Goal: Check status: Check status

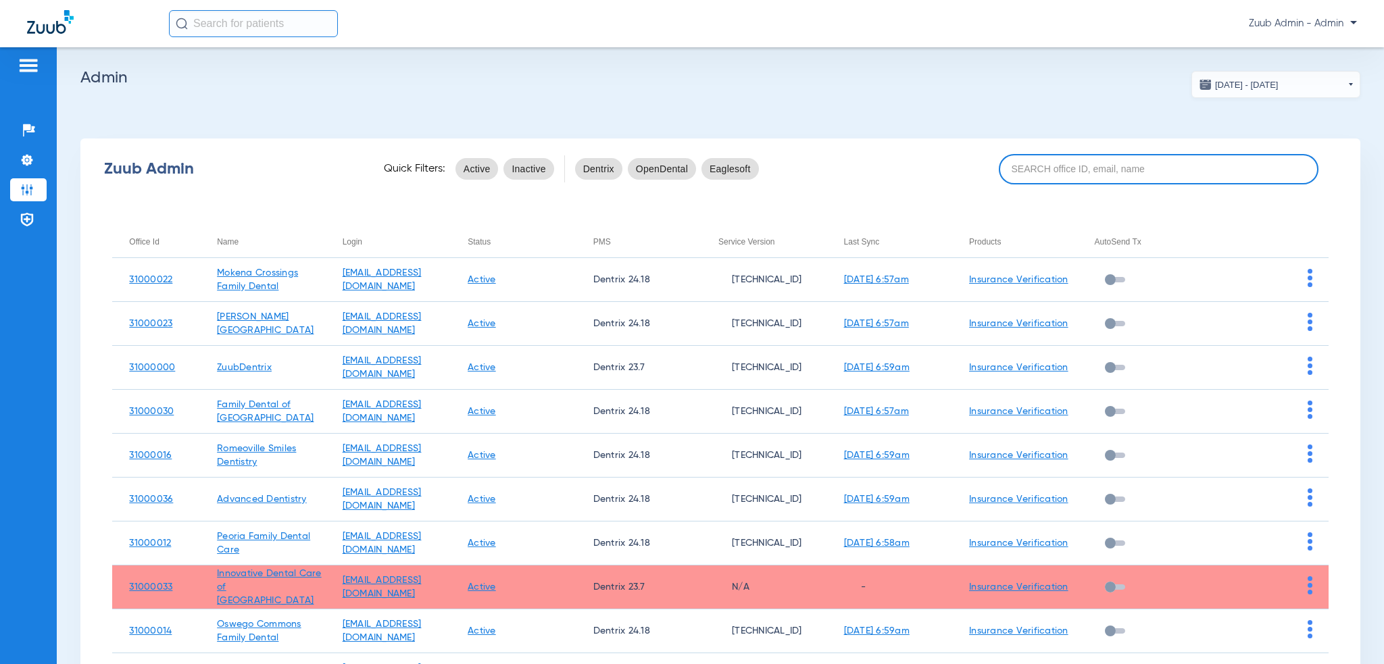
click at [999, 178] on input at bounding box center [1159, 169] width 320 height 30
paste input "8a143ee1-045d-439d-b222-08d68d64888d"
type input "8a143ee1-045d-439d-b222-08d68d64888d"
click at [1133, 175] on input at bounding box center [1159, 169] width 320 height 30
paste input "31000011"
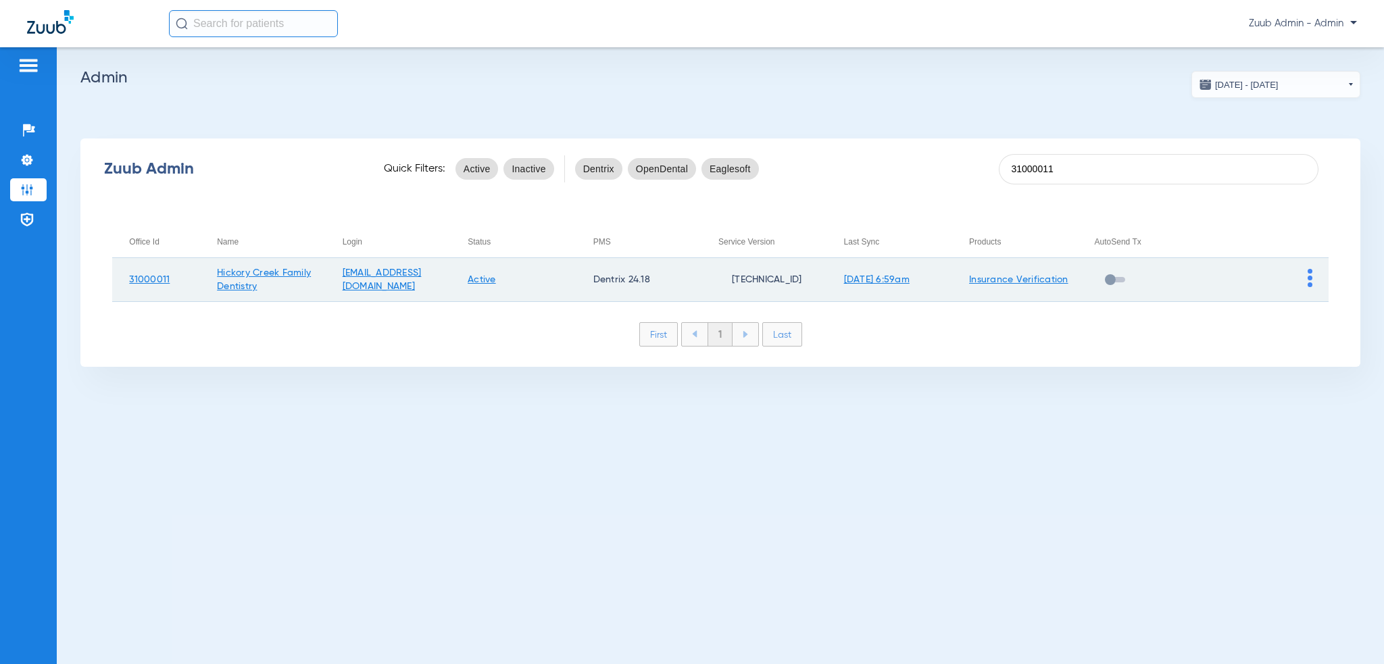
type input "31000011"
click at [1308, 278] on img at bounding box center [1310, 278] width 5 height 18
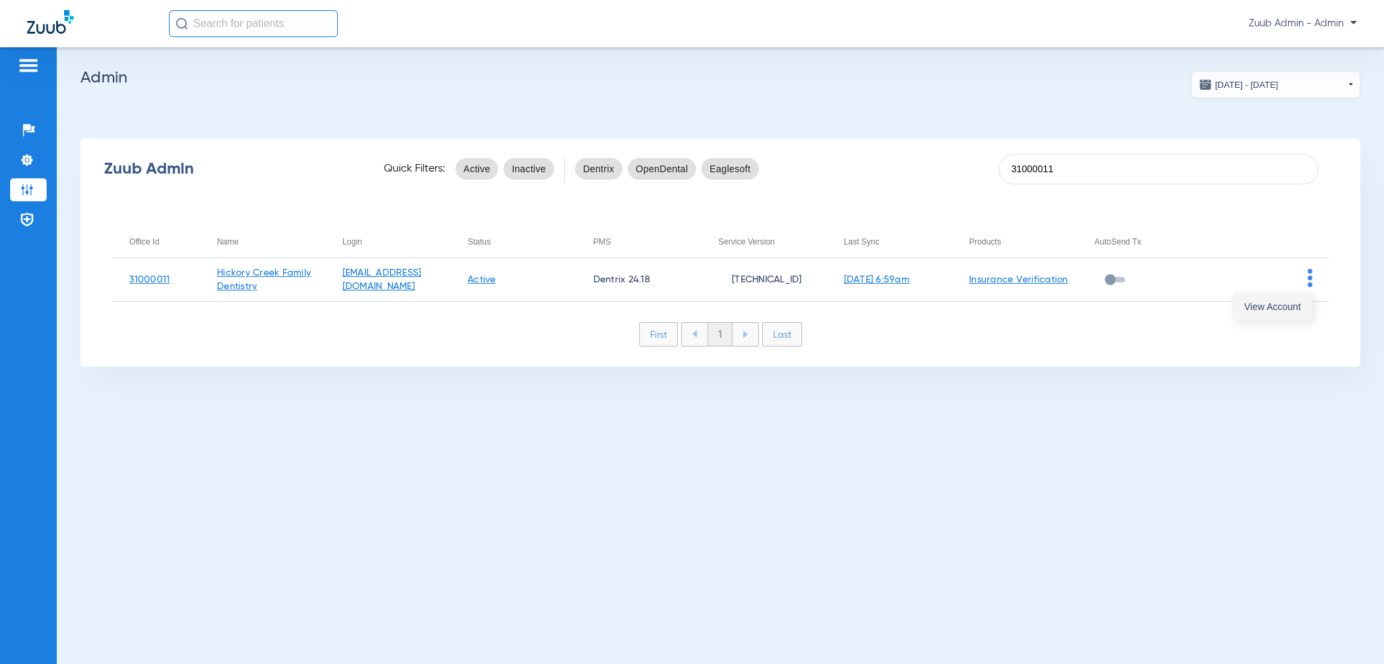
click at [1298, 297] on button "View Account" at bounding box center [1272, 306] width 78 height 27
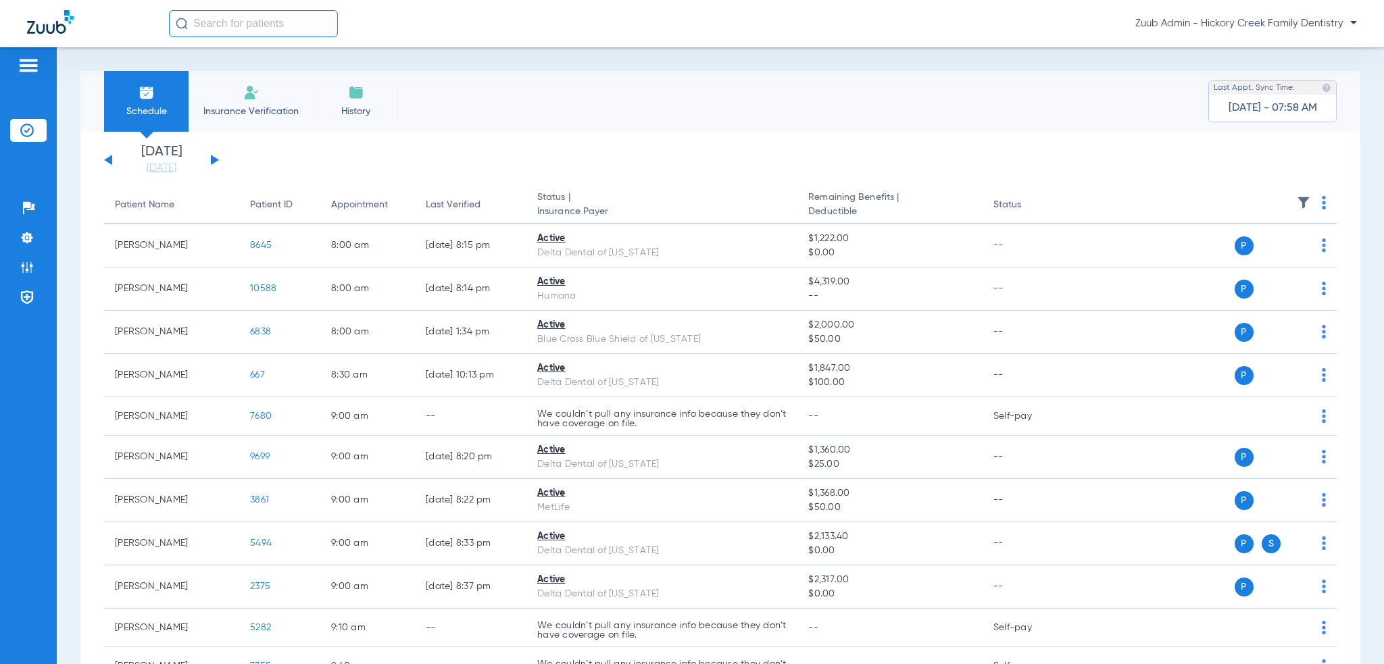
drag, startPoint x: 239, startPoint y: 40, endPoint x: 241, endPoint y: 33, distance: 6.9
click at [240, 40] on div "Zuub Admin - Hickory Creek Family Dentistry" at bounding box center [692, 23] width 1384 height 47
click at [241, 33] on input "text" at bounding box center [253, 23] width 169 height 27
paste input "9464"
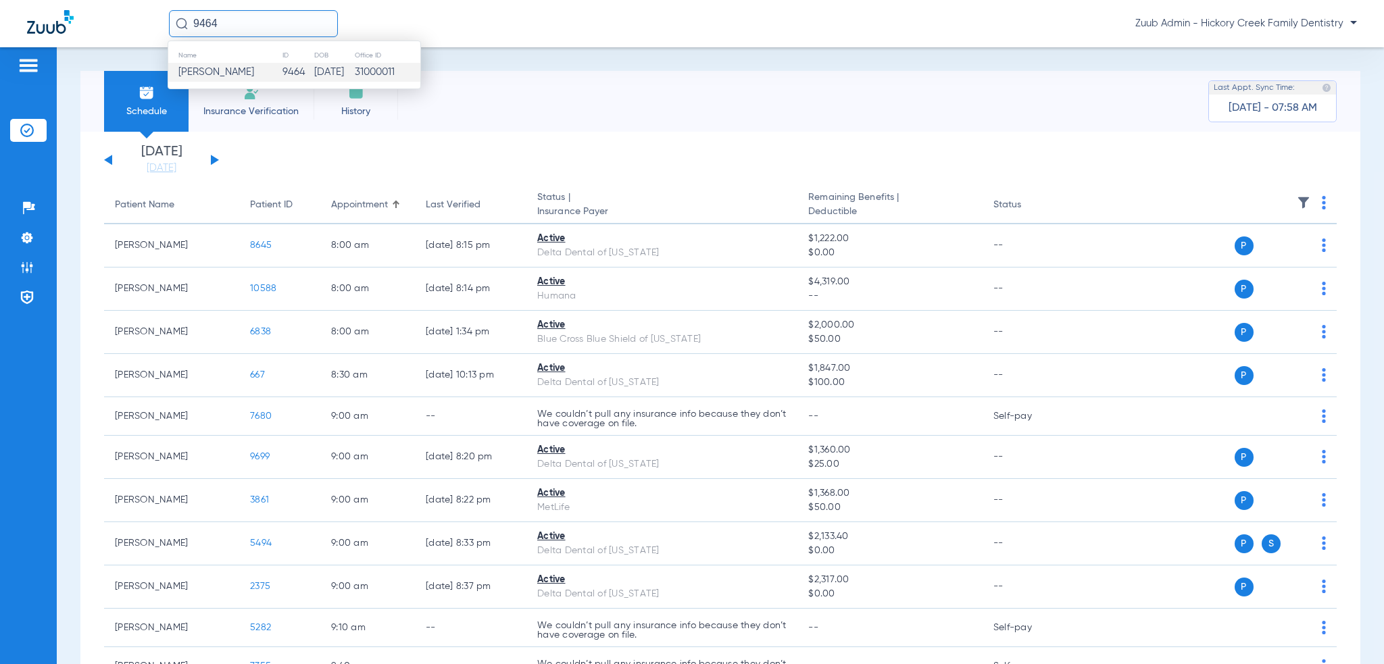
type input "9464"
click at [282, 69] on td "9464" at bounding box center [298, 72] width 32 height 19
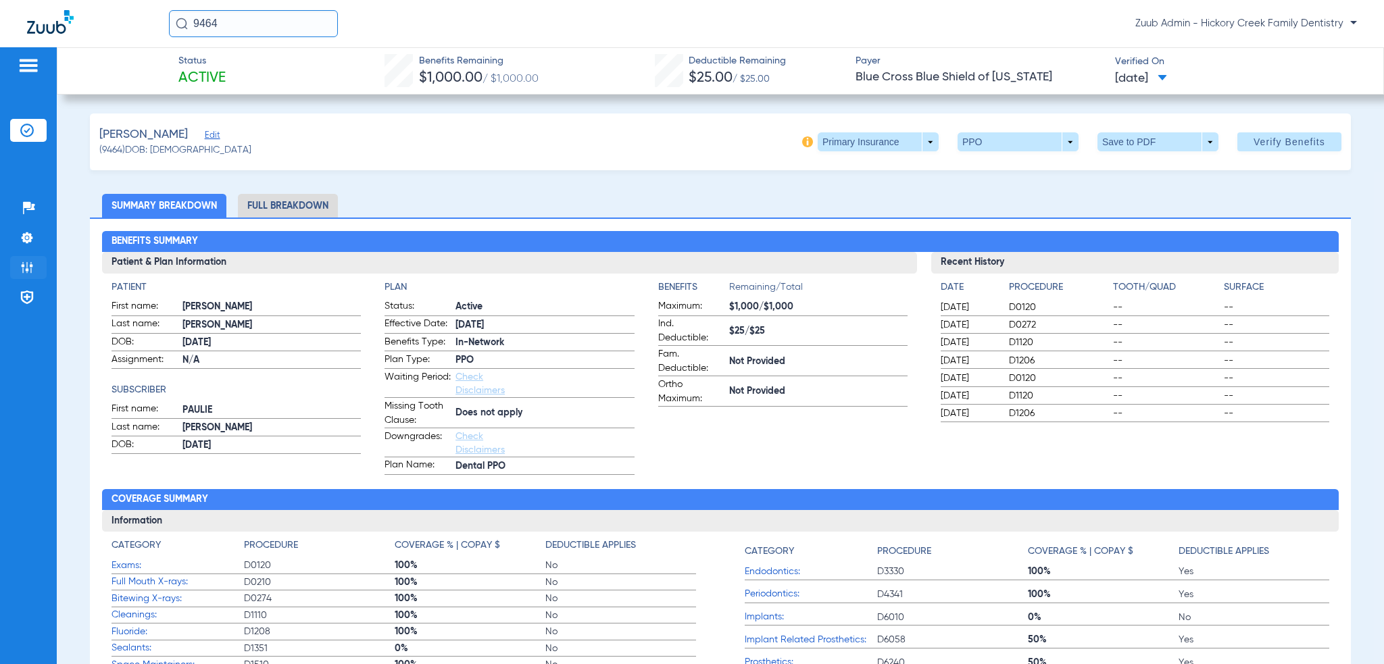
click at [40, 262] on li "Admin" at bounding box center [28, 267] width 36 height 23
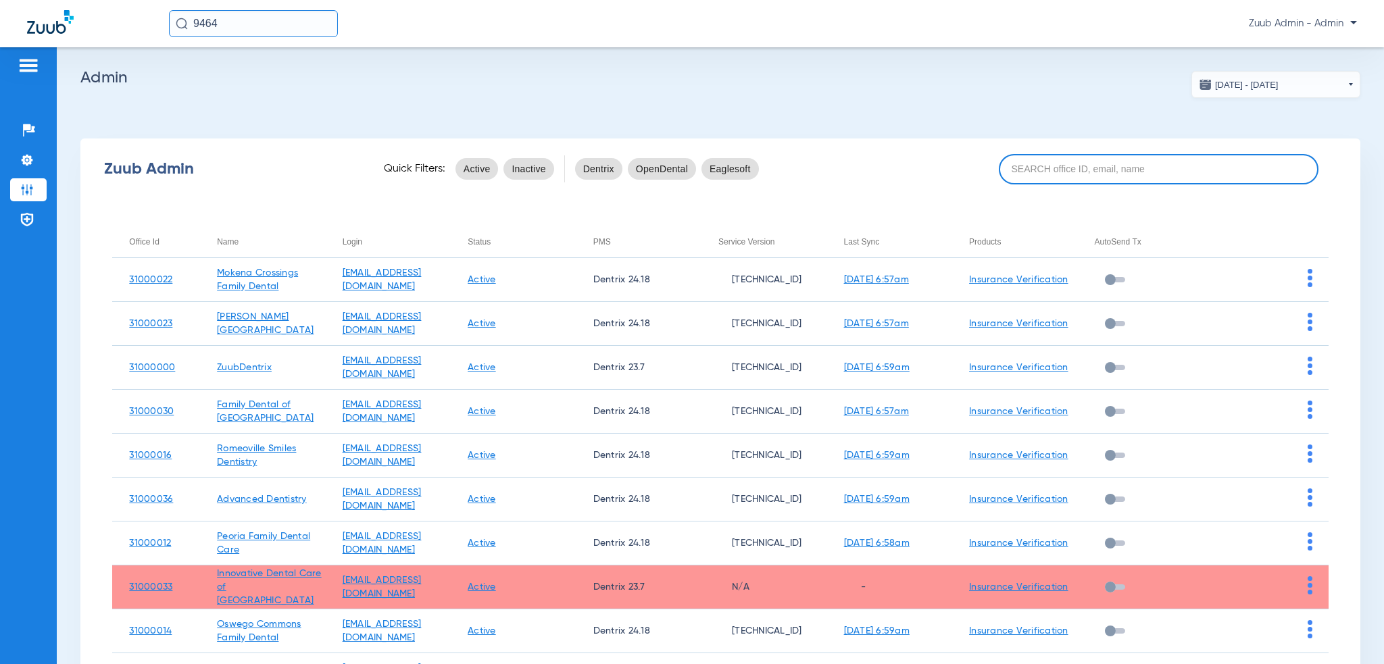
click at [1019, 162] on input at bounding box center [1159, 169] width 320 height 30
paste input "31000034"
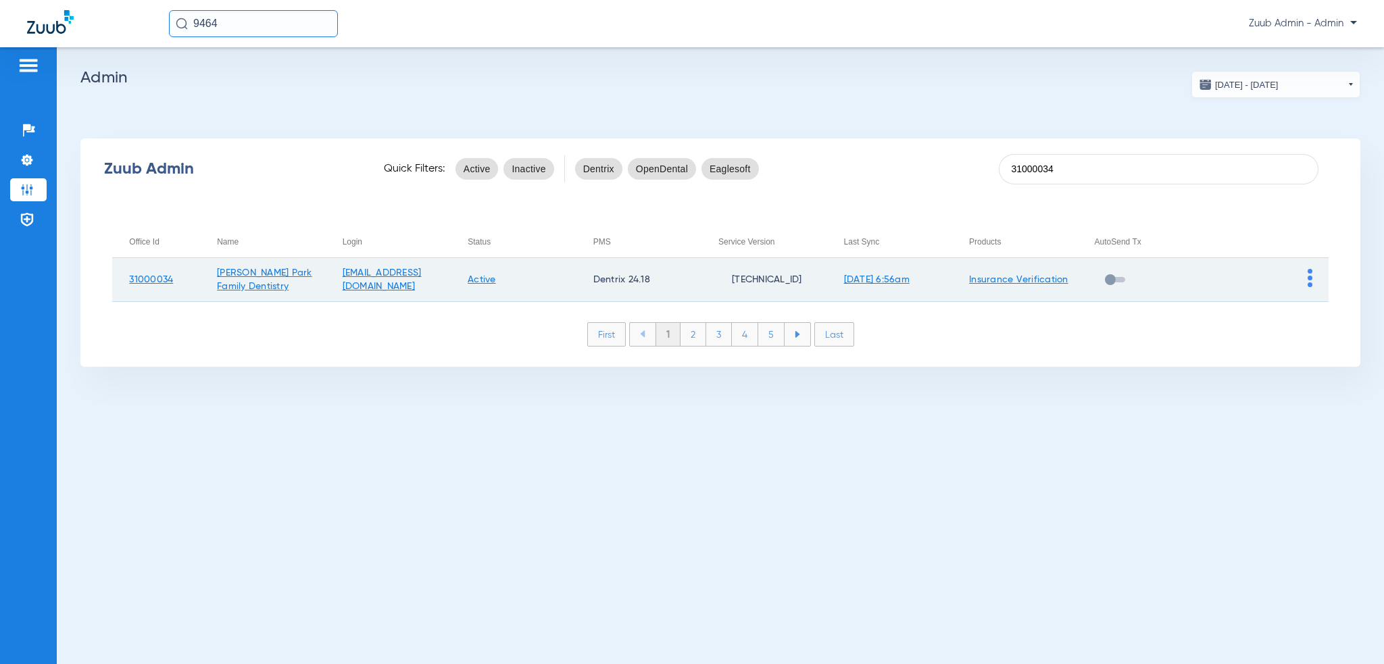
type input "31000034"
click at [1311, 278] on img at bounding box center [1310, 278] width 5 height 18
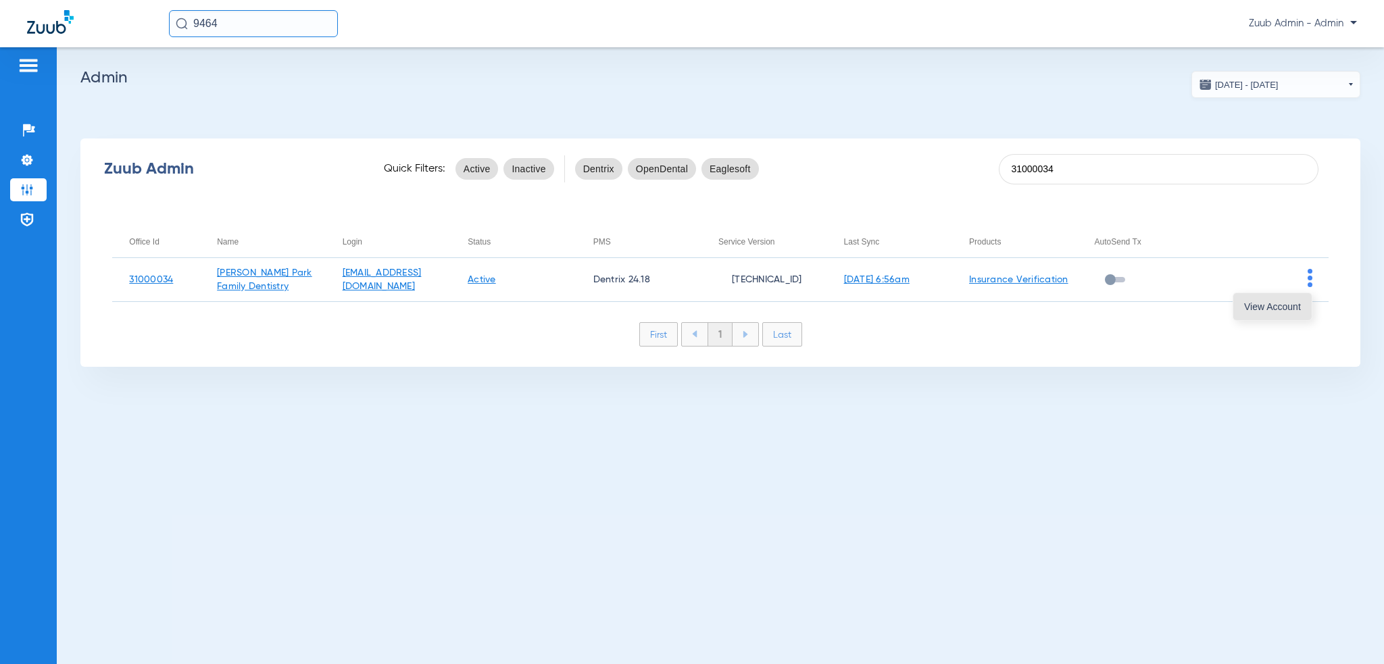
click at [1290, 302] on span "View Account" at bounding box center [1272, 306] width 57 height 9
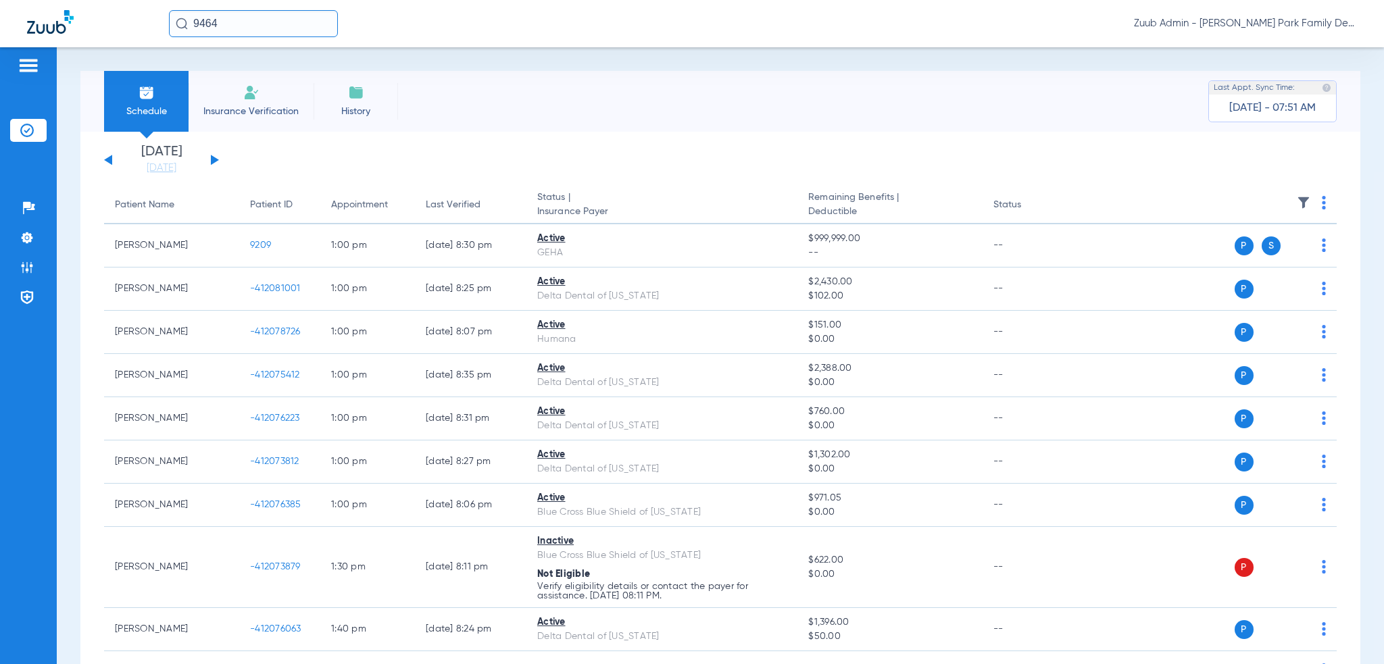
click at [235, 32] on input "9464" at bounding box center [253, 23] width 169 height 27
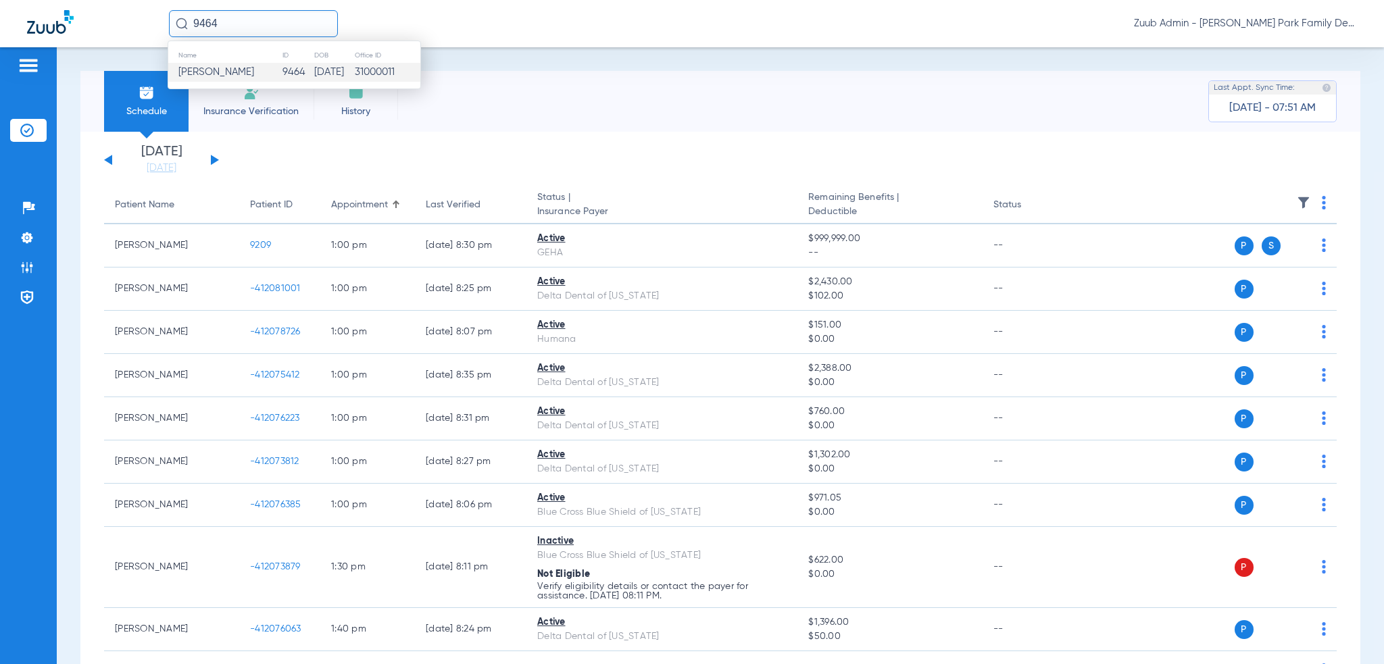
paste input "-412076190"
type input "-412076190"
click at [278, 72] on td "-412076190" at bounding box center [294, 72] width 59 height 19
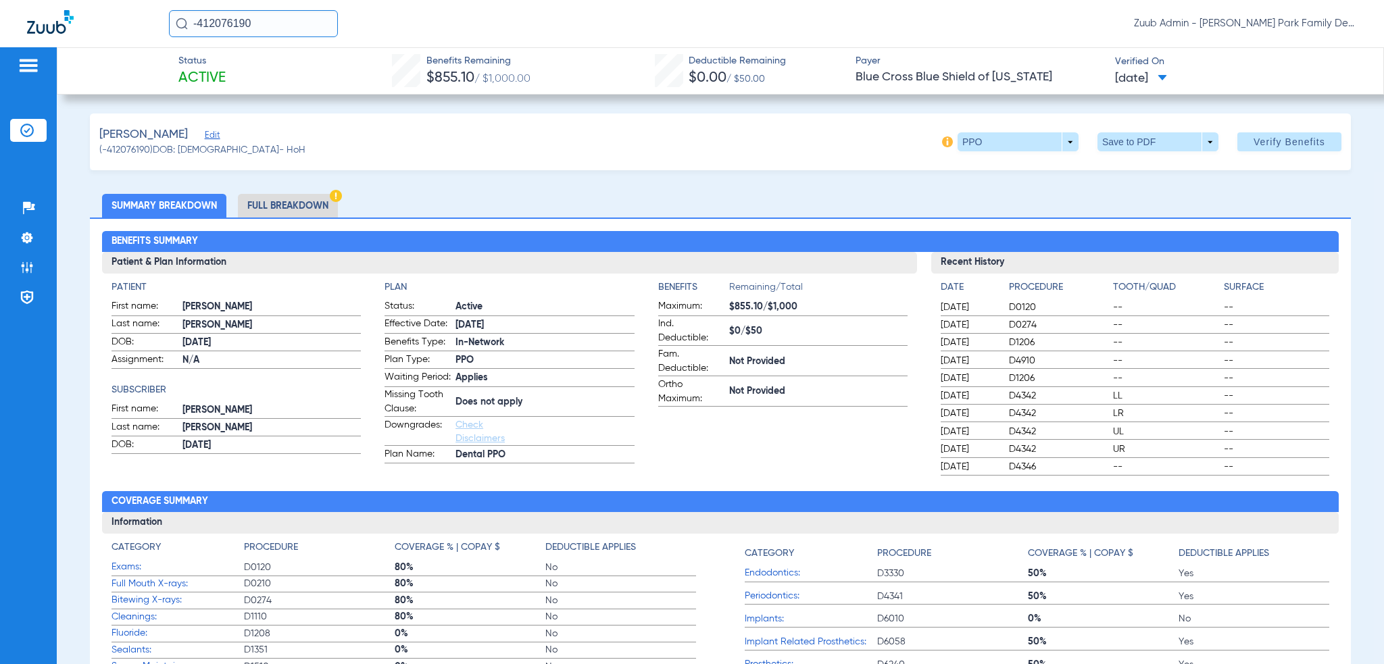
click at [300, 19] on input "-412076190" at bounding box center [253, 23] width 169 height 27
click at [38, 261] on li "Admin" at bounding box center [28, 267] width 36 height 23
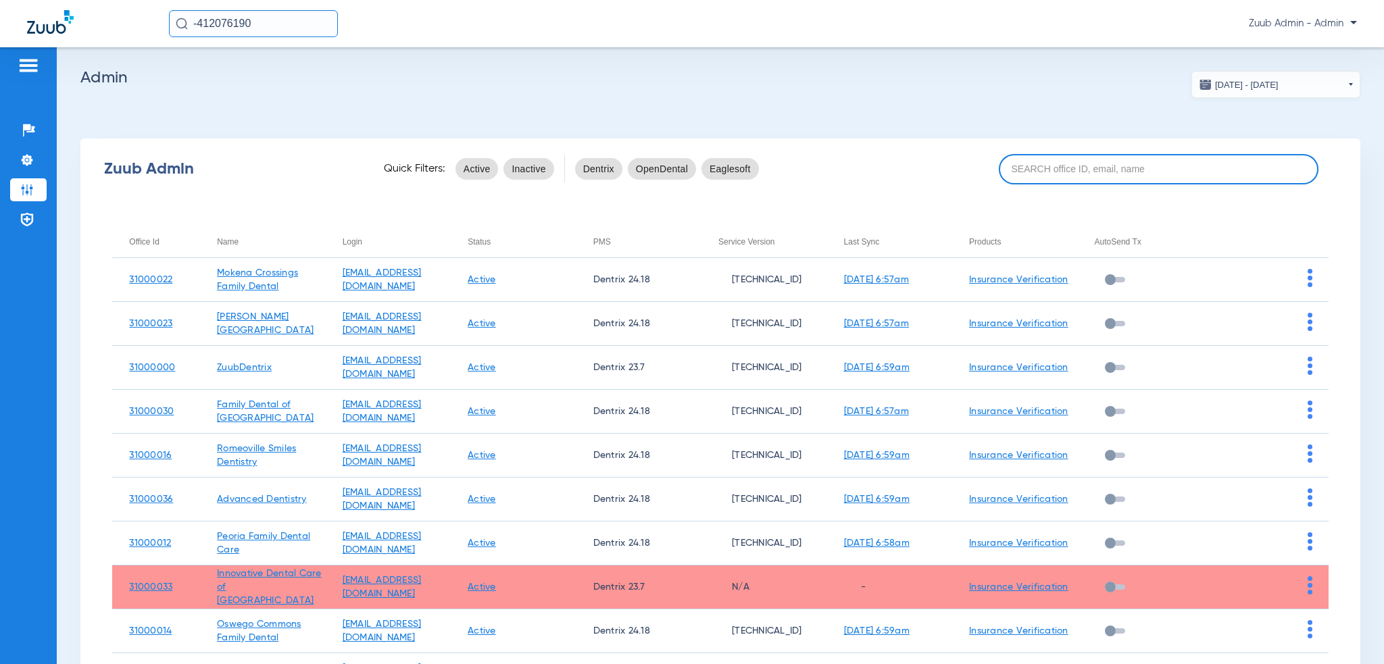
click at [1077, 157] on input at bounding box center [1159, 169] width 320 height 30
paste input "31000025"
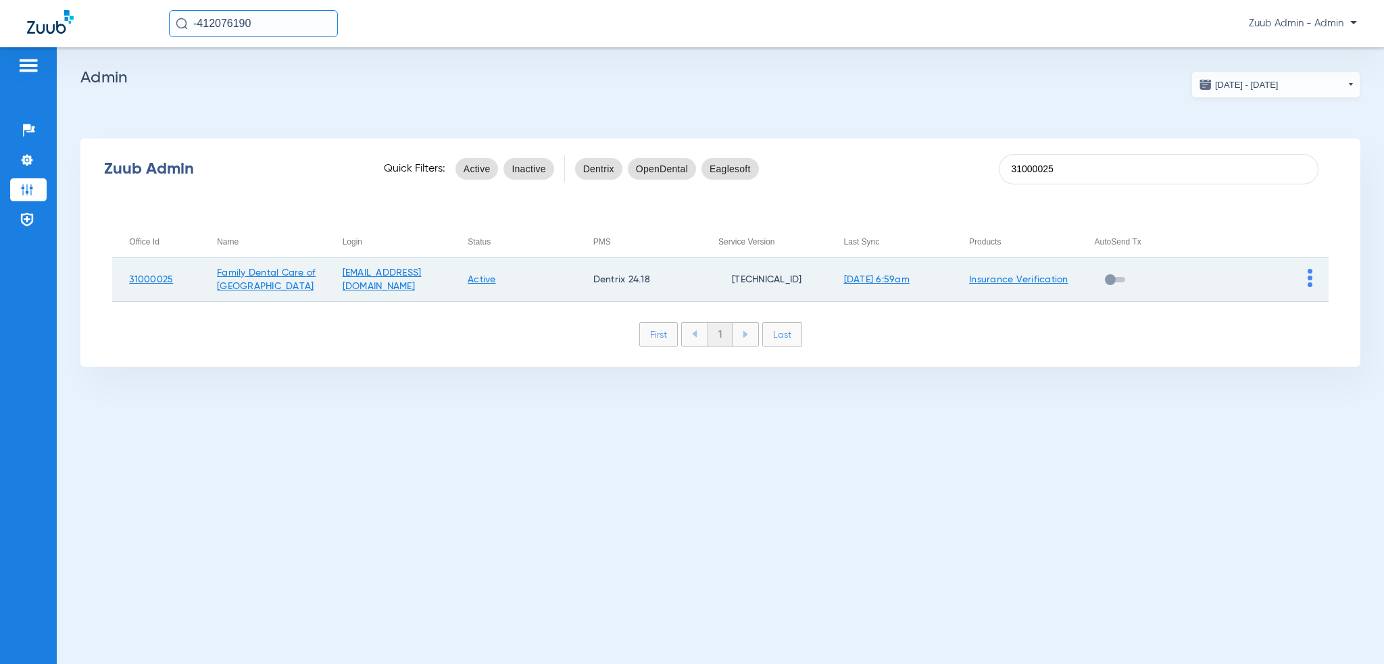
type input "31000025"
click at [1306, 276] on td at bounding box center [1266, 280] width 126 height 44
click at [1308, 278] on img at bounding box center [1310, 278] width 5 height 18
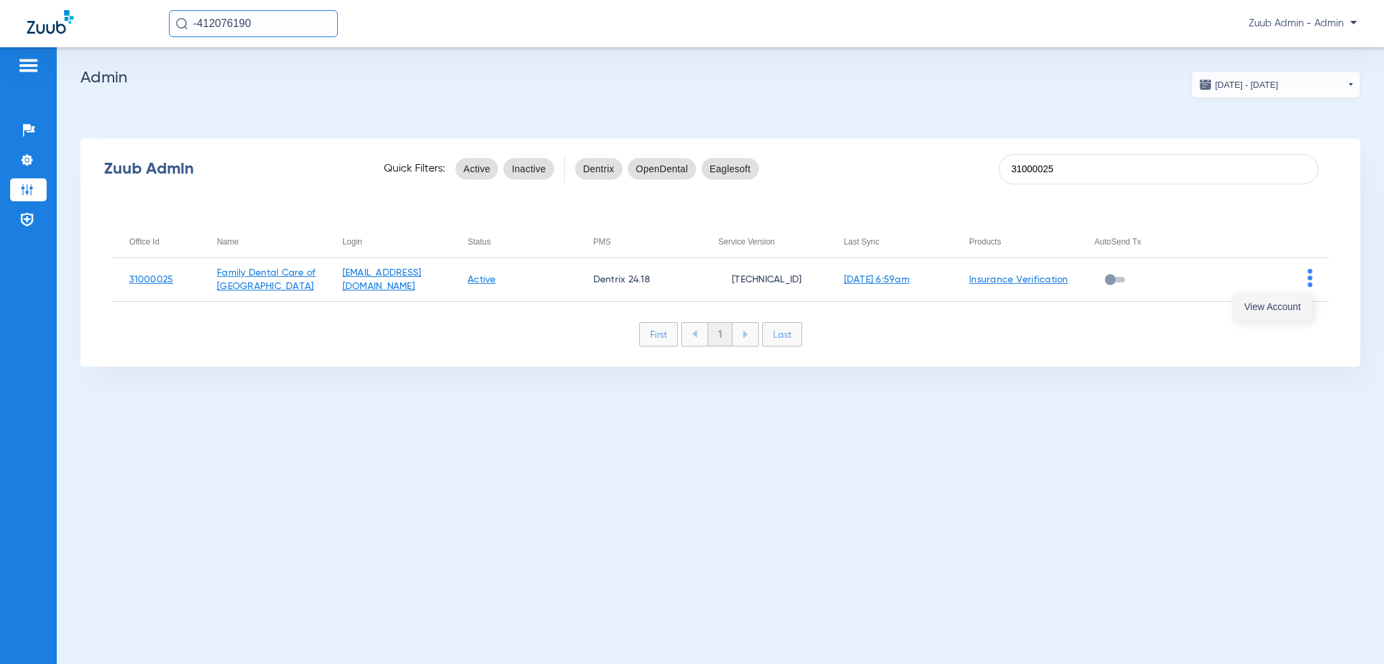
click at [1290, 309] on span "View Account" at bounding box center [1272, 306] width 57 height 9
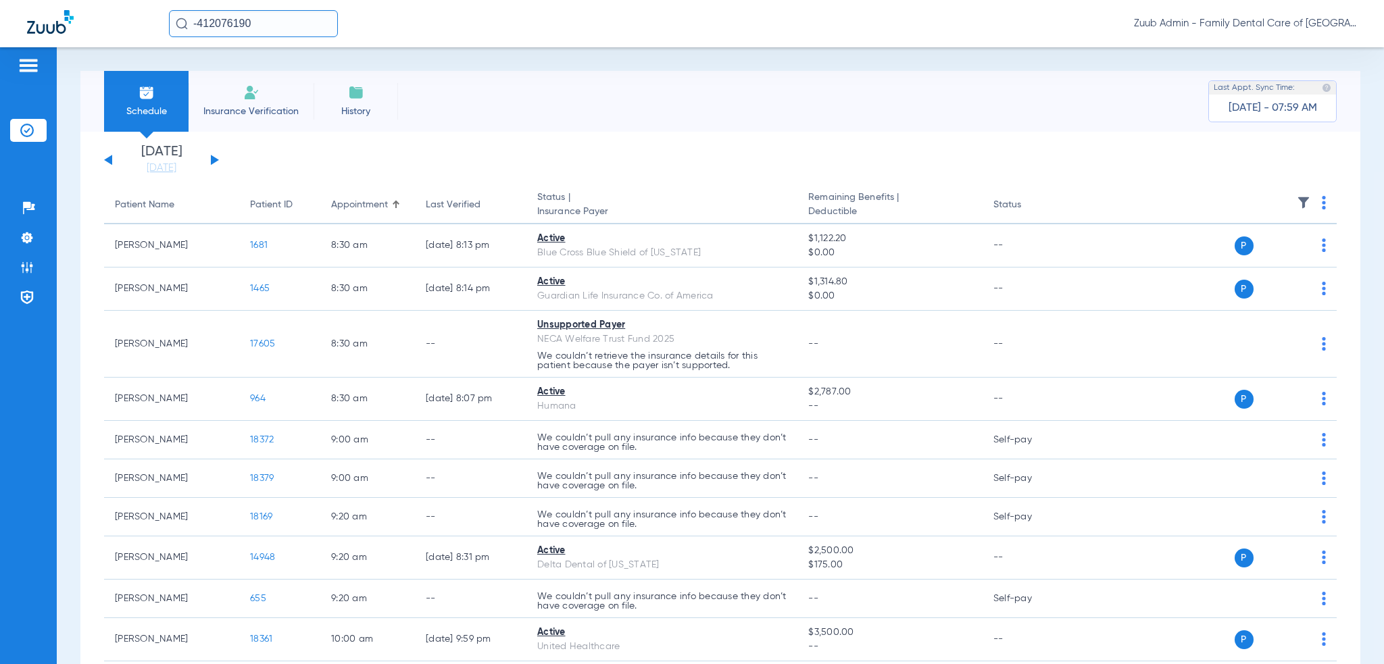
click at [280, 34] on input "-412076190" at bounding box center [253, 23] width 169 height 27
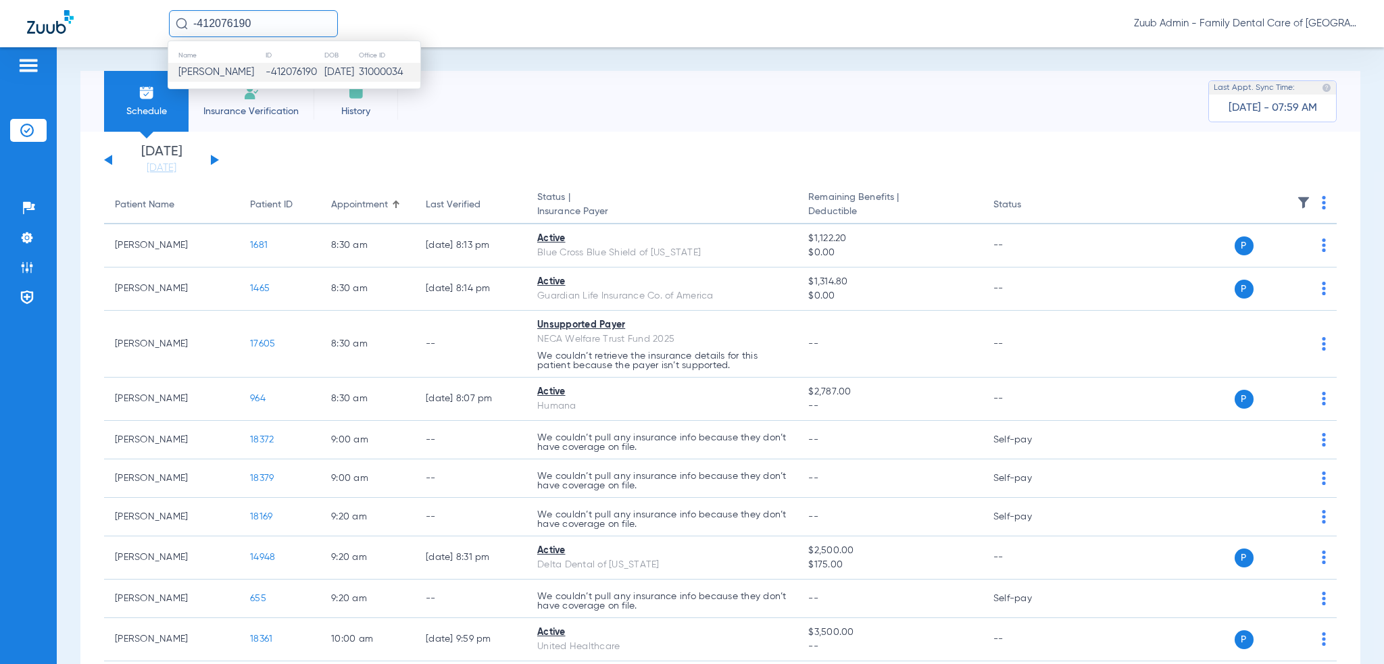
paste input "8702"
type input "8702"
click at [280, 67] on td "8702" at bounding box center [295, 72] width 30 height 19
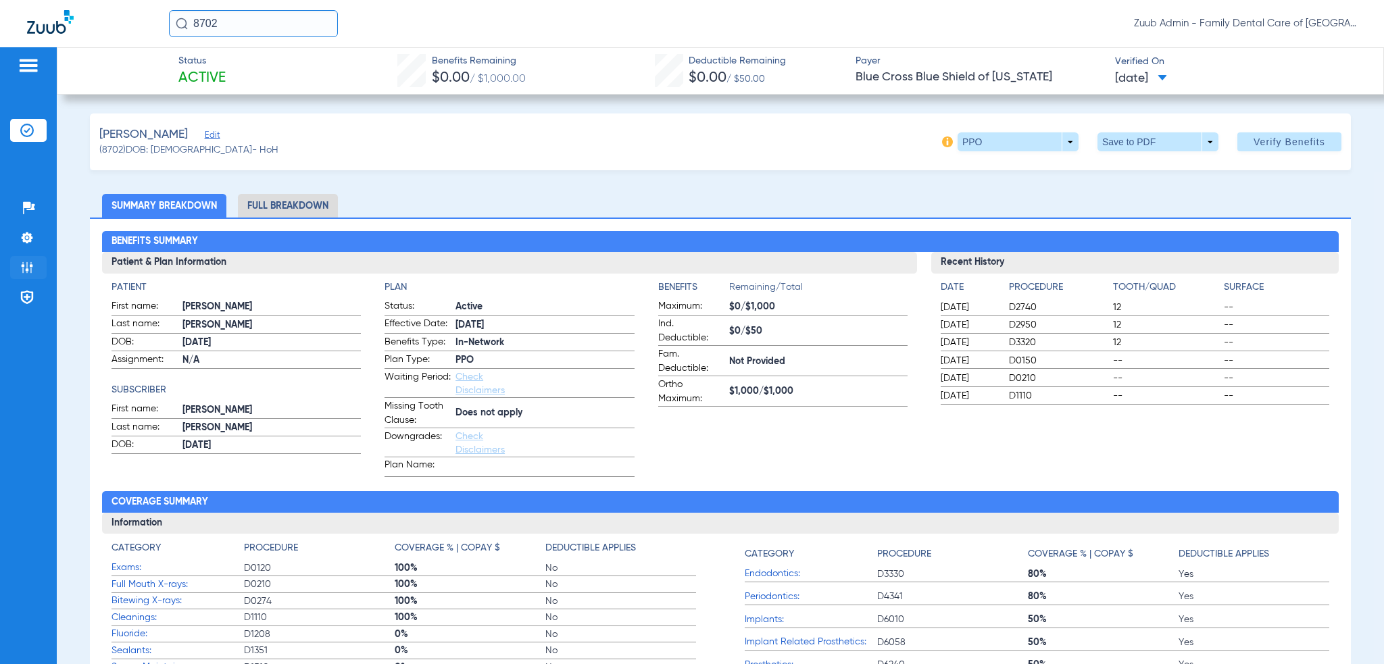
click at [26, 259] on li "Admin" at bounding box center [28, 267] width 36 height 23
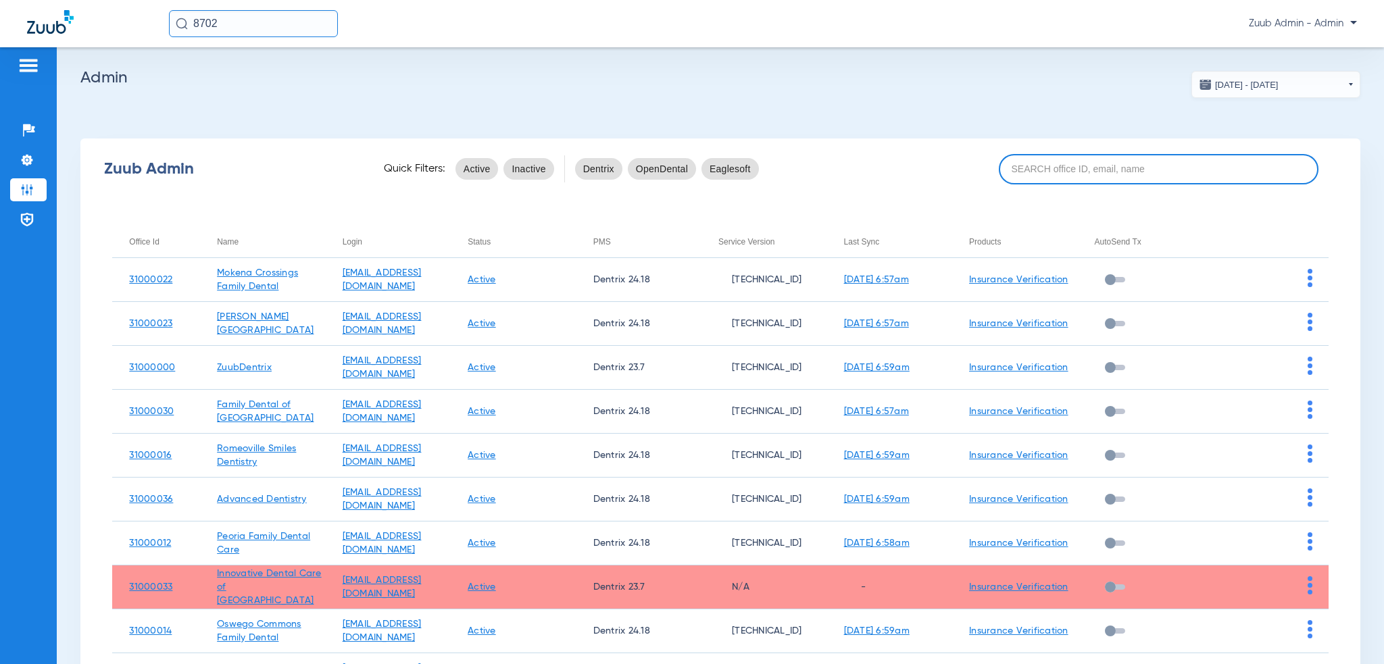
click at [1073, 177] on input at bounding box center [1159, 169] width 320 height 30
paste input "31000036"
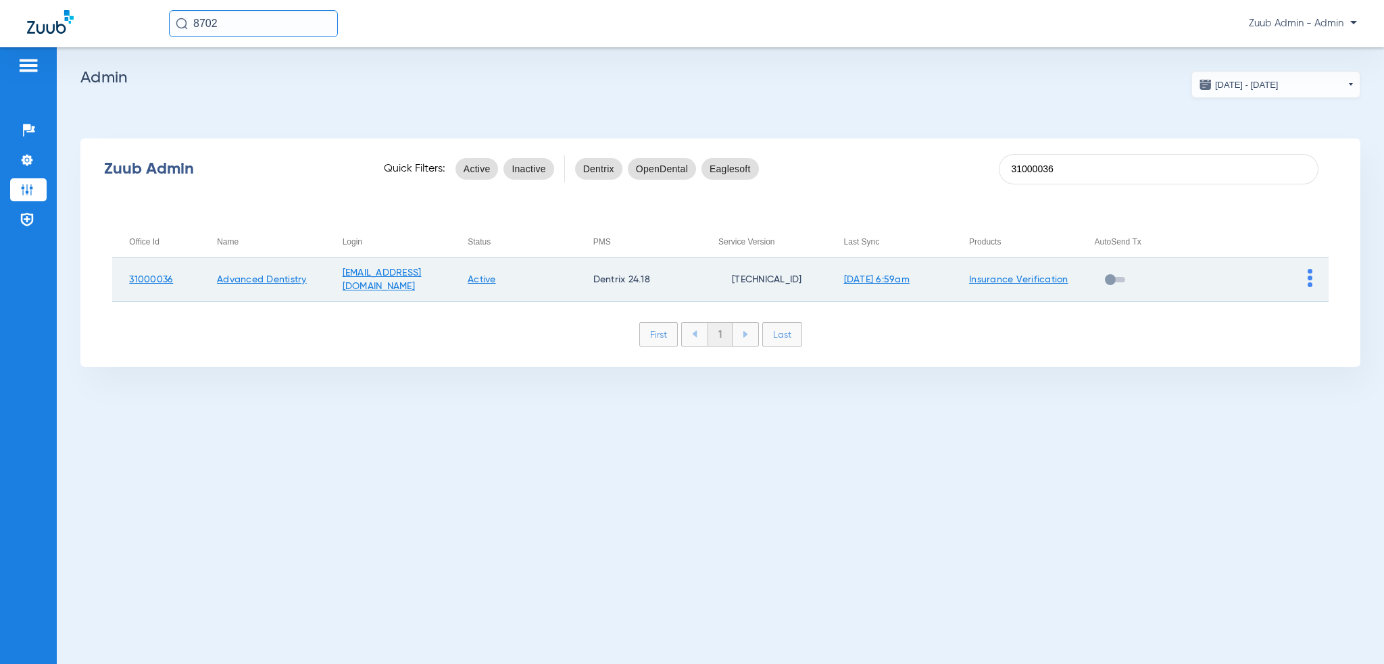
type input "31000036"
click at [1311, 284] on img at bounding box center [1310, 278] width 5 height 18
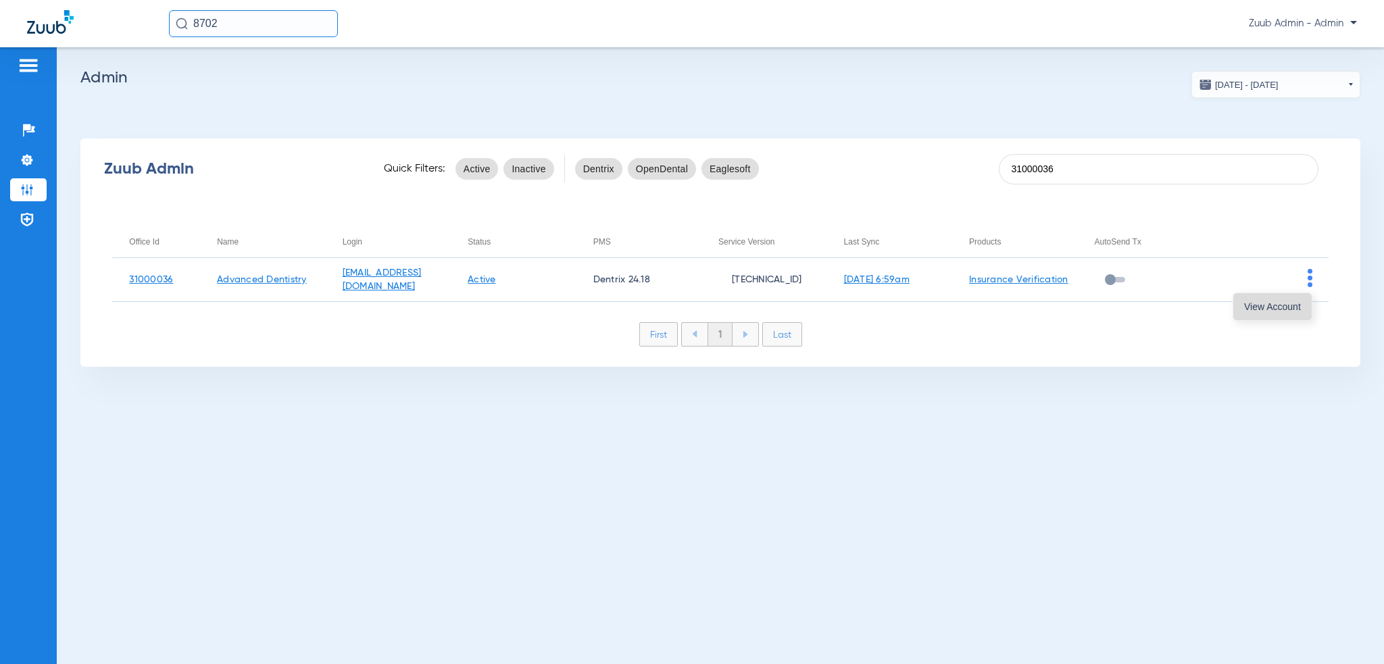
click at [1298, 303] on span "View Account" at bounding box center [1272, 306] width 57 height 9
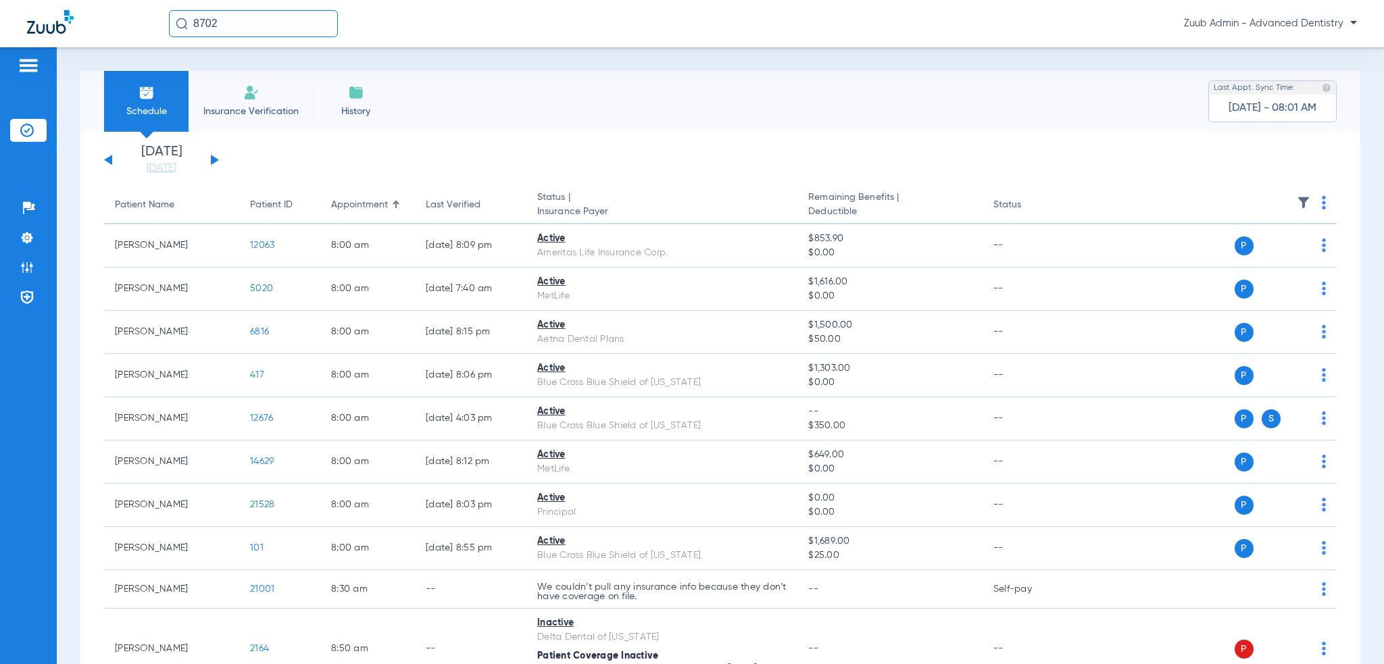
click at [278, 38] on div "8702 Zuub Admin - Advanced Dentistry" at bounding box center [692, 23] width 1384 height 47
click at [276, 32] on input "8702" at bounding box center [253, 23] width 169 height 27
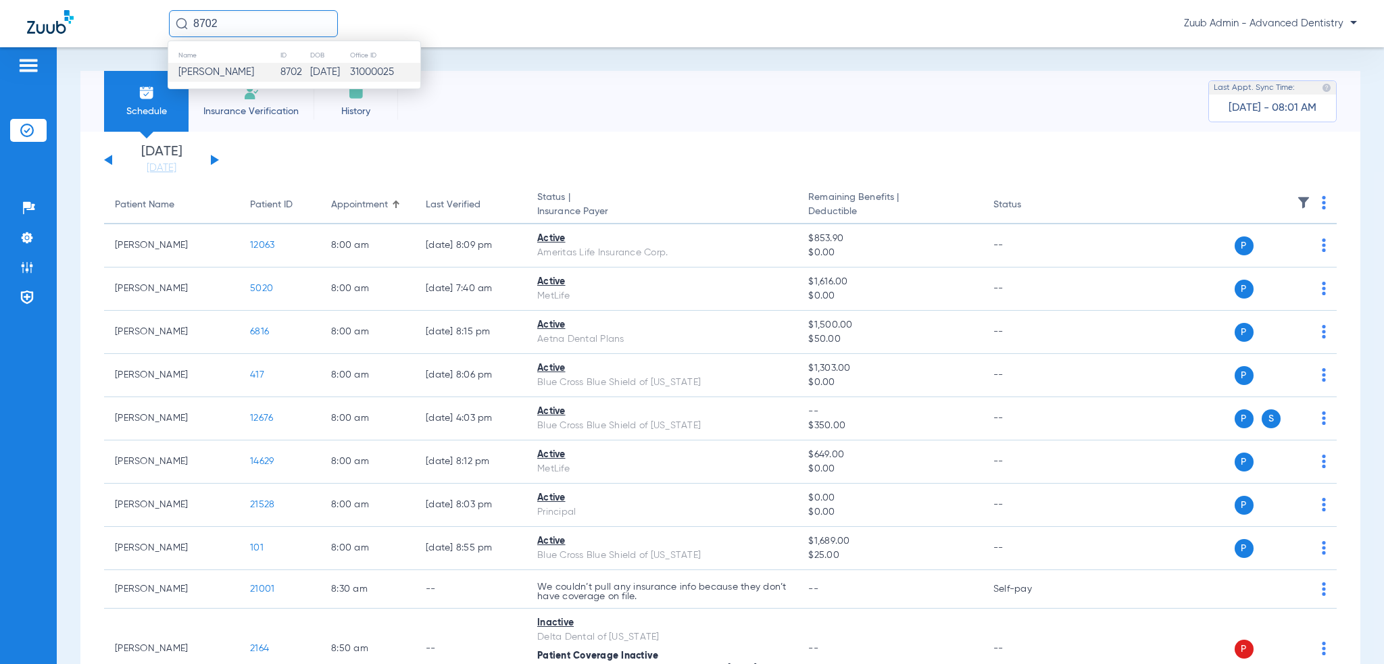
paste input "18097"
type input "18097"
click at [343, 71] on td "[DATE]" at bounding box center [331, 72] width 39 height 19
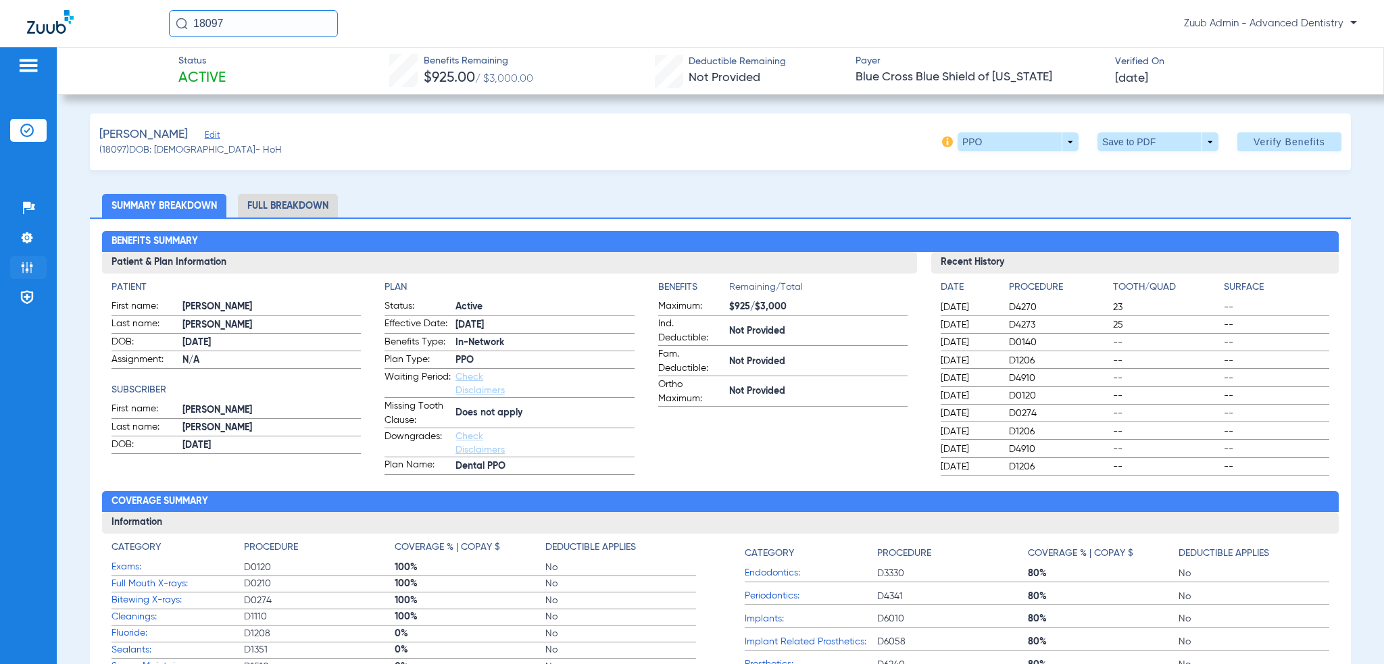
click at [40, 268] on li "Admin" at bounding box center [28, 267] width 36 height 23
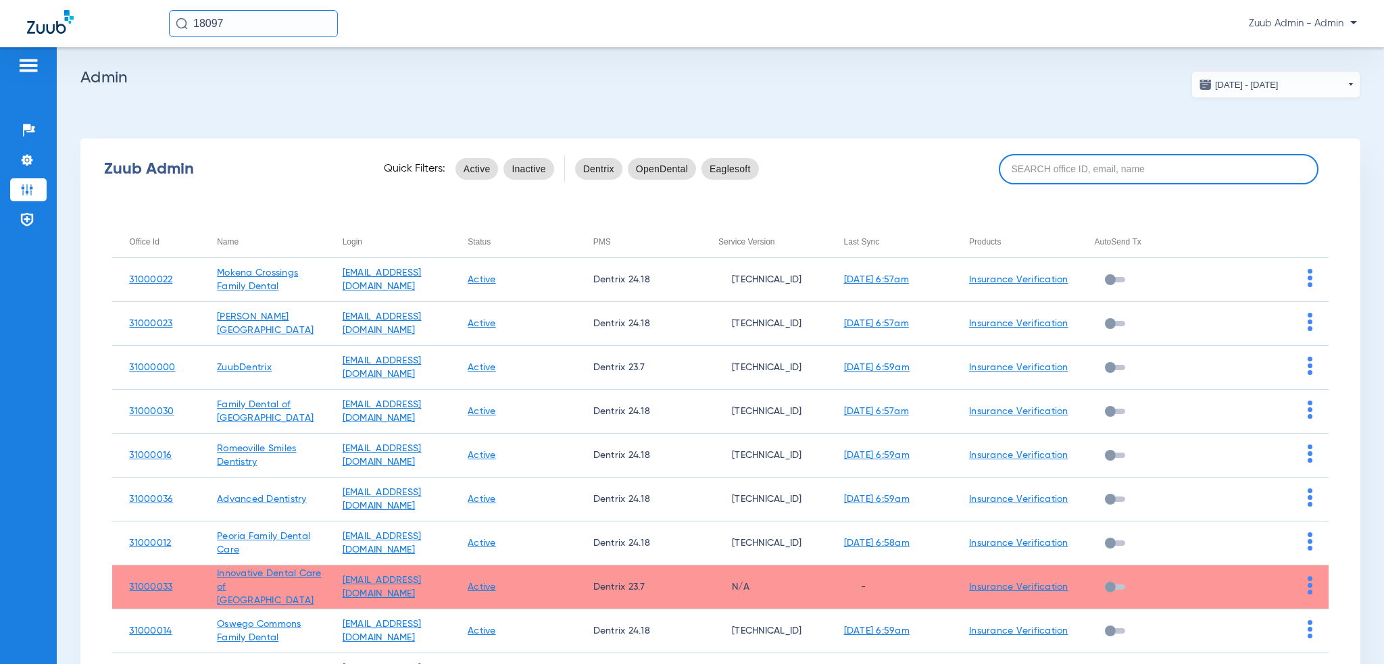
click at [1125, 176] on input at bounding box center [1159, 169] width 320 height 30
paste input "31000014"
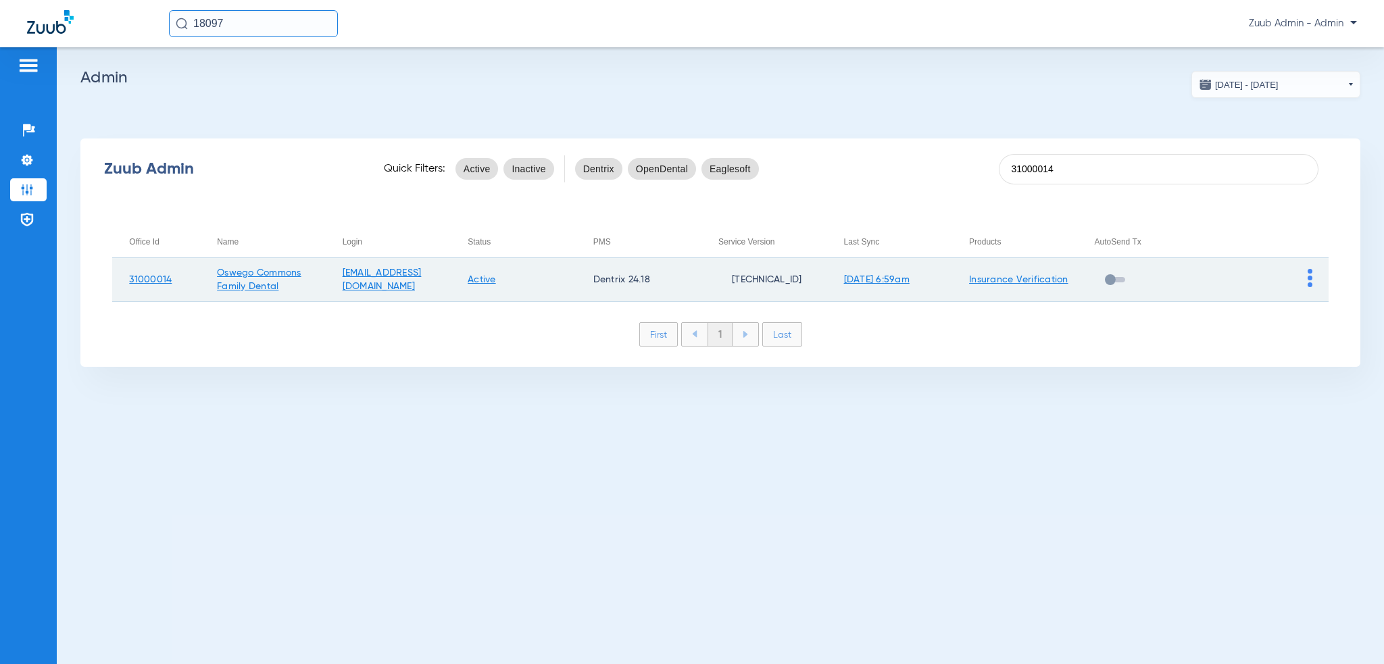
type input "31000014"
click at [1309, 283] on img at bounding box center [1310, 278] width 5 height 18
click at [1301, 299] on button "View Account" at bounding box center [1272, 306] width 78 height 27
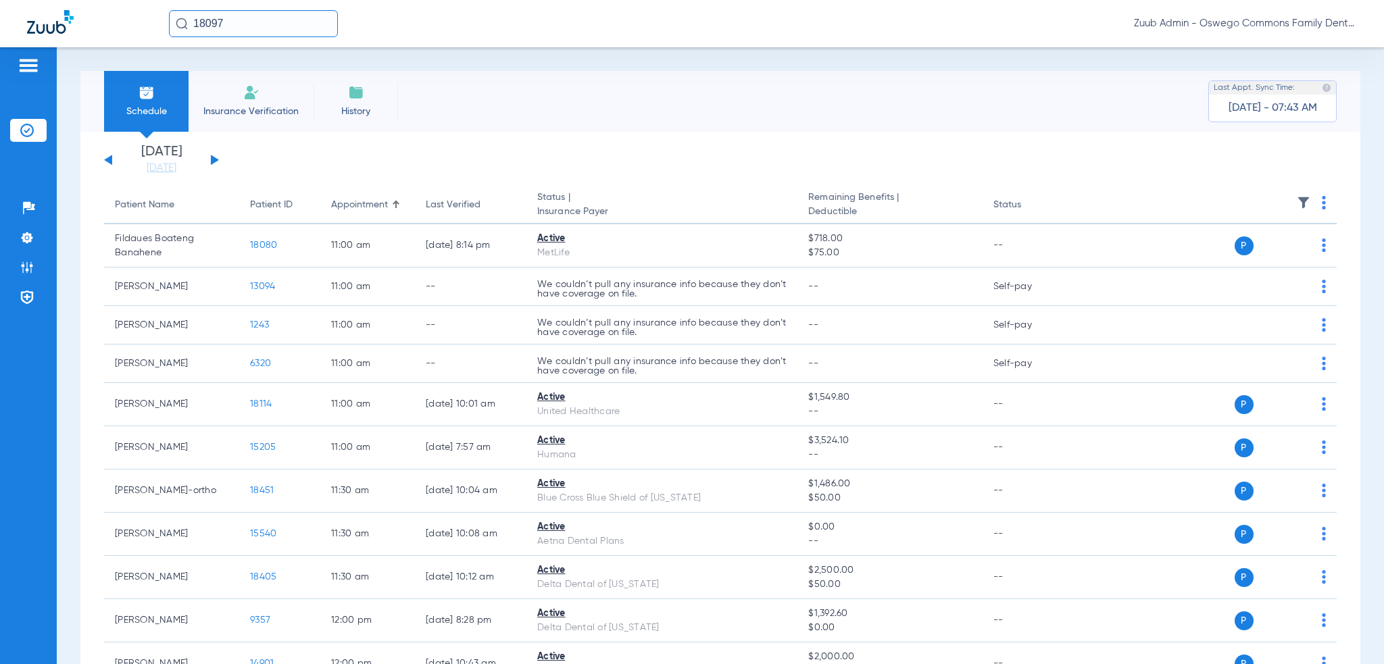
drag, startPoint x: 348, startPoint y: 34, endPoint x: 340, endPoint y: 27, distance: 10.6
click at [348, 33] on div "18097 Zuub Admin - Oswego Commons Family Dental" at bounding box center [763, 23] width 1188 height 27
click at [326, 19] on input "18097" at bounding box center [253, 23] width 169 height 27
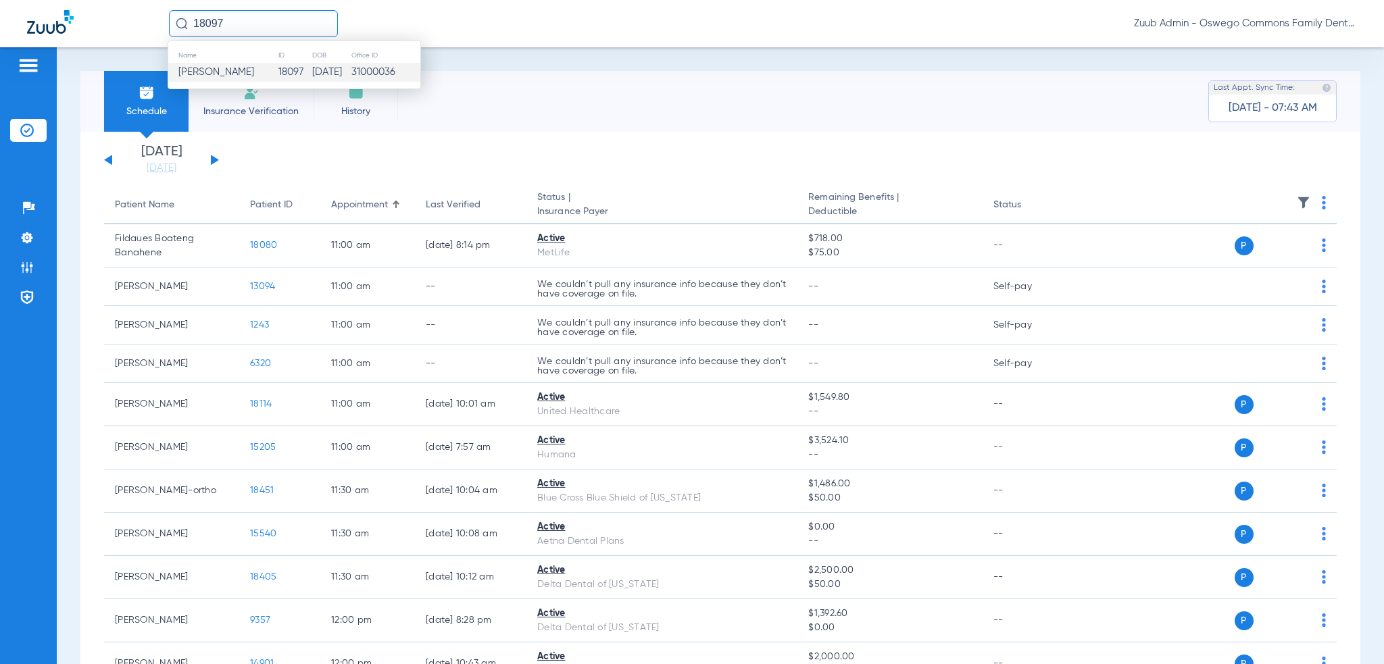
paste input "5151"
type input "5151"
click at [345, 70] on td "[DATE]" at bounding box center [328, 72] width 41 height 19
